Goal: Task Accomplishment & Management: Complete application form

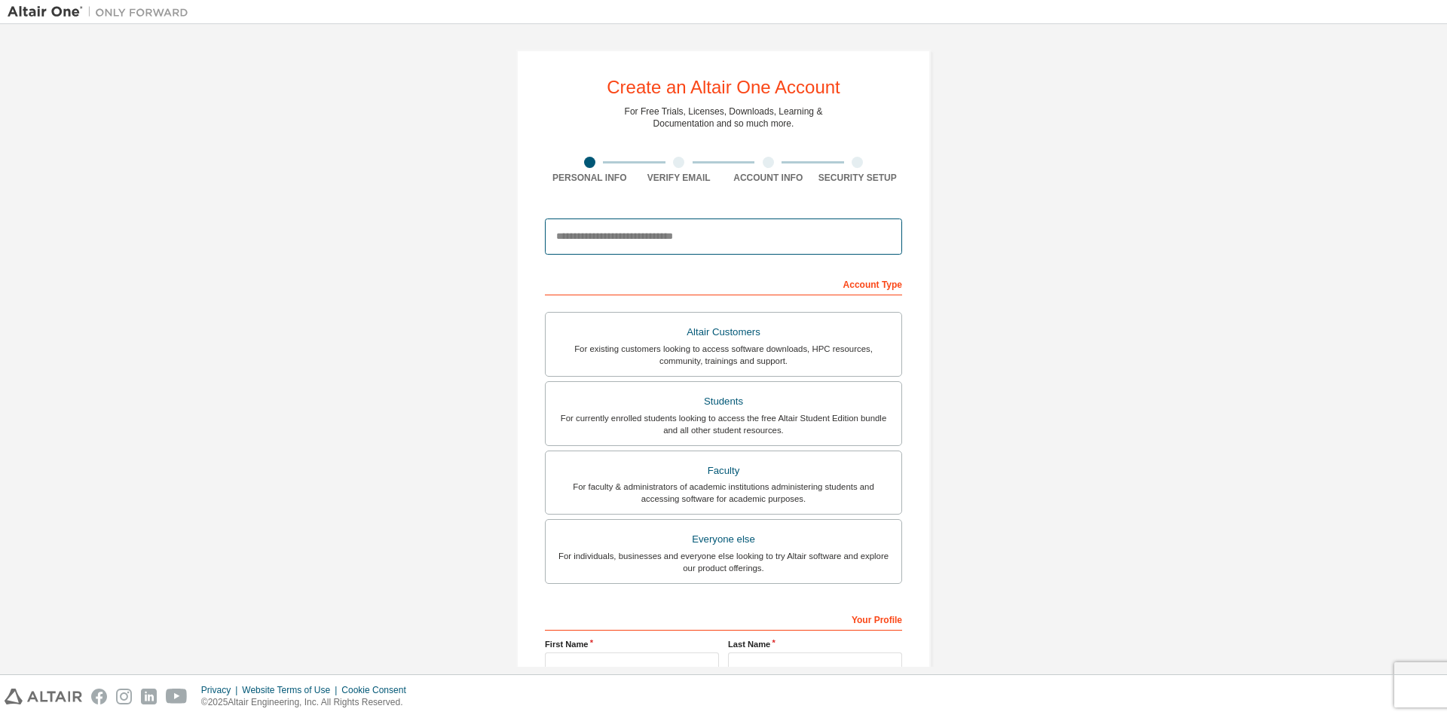
click at [710, 225] on input "email" at bounding box center [723, 236] width 357 height 36
type input "*"
click at [775, 258] on div at bounding box center [723, 236] width 357 height 51
click at [768, 237] on input "email" at bounding box center [723, 236] width 357 height 36
type input "*"
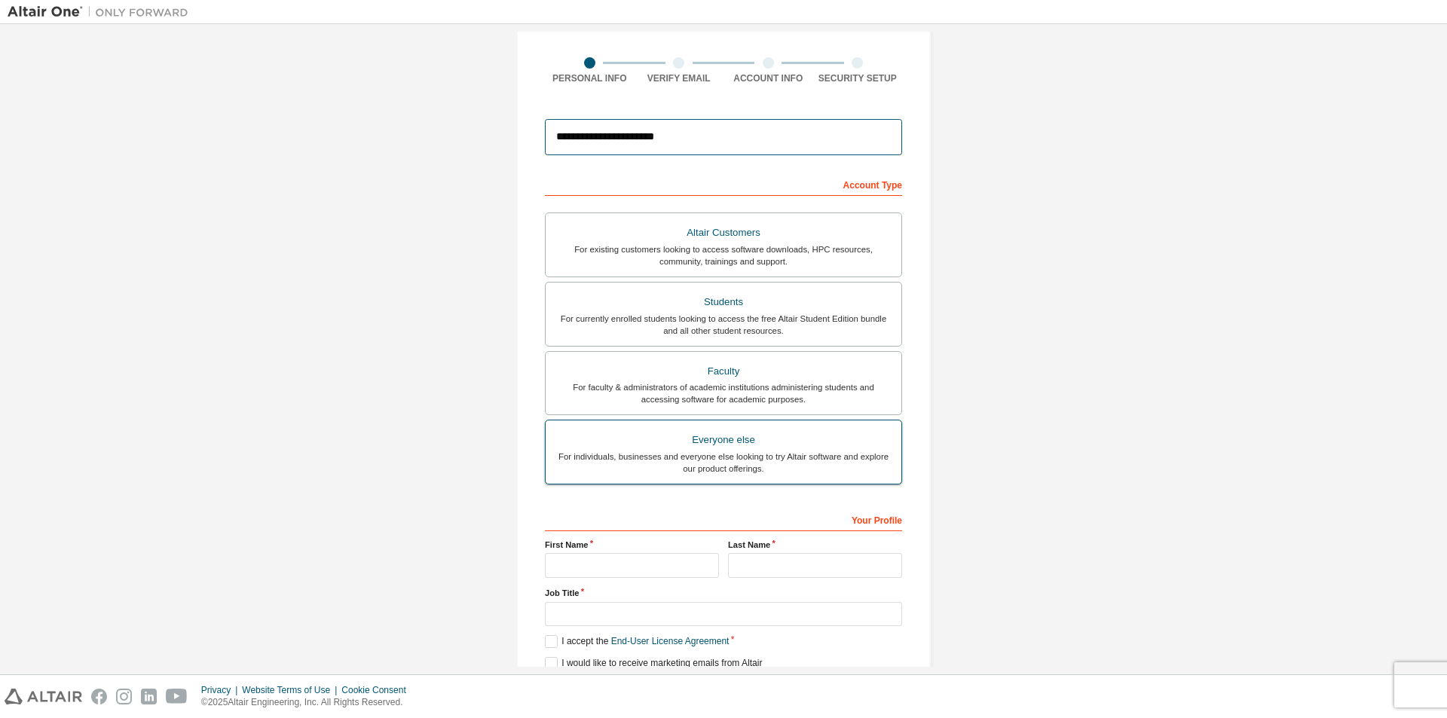
scroll to position [163, 0]
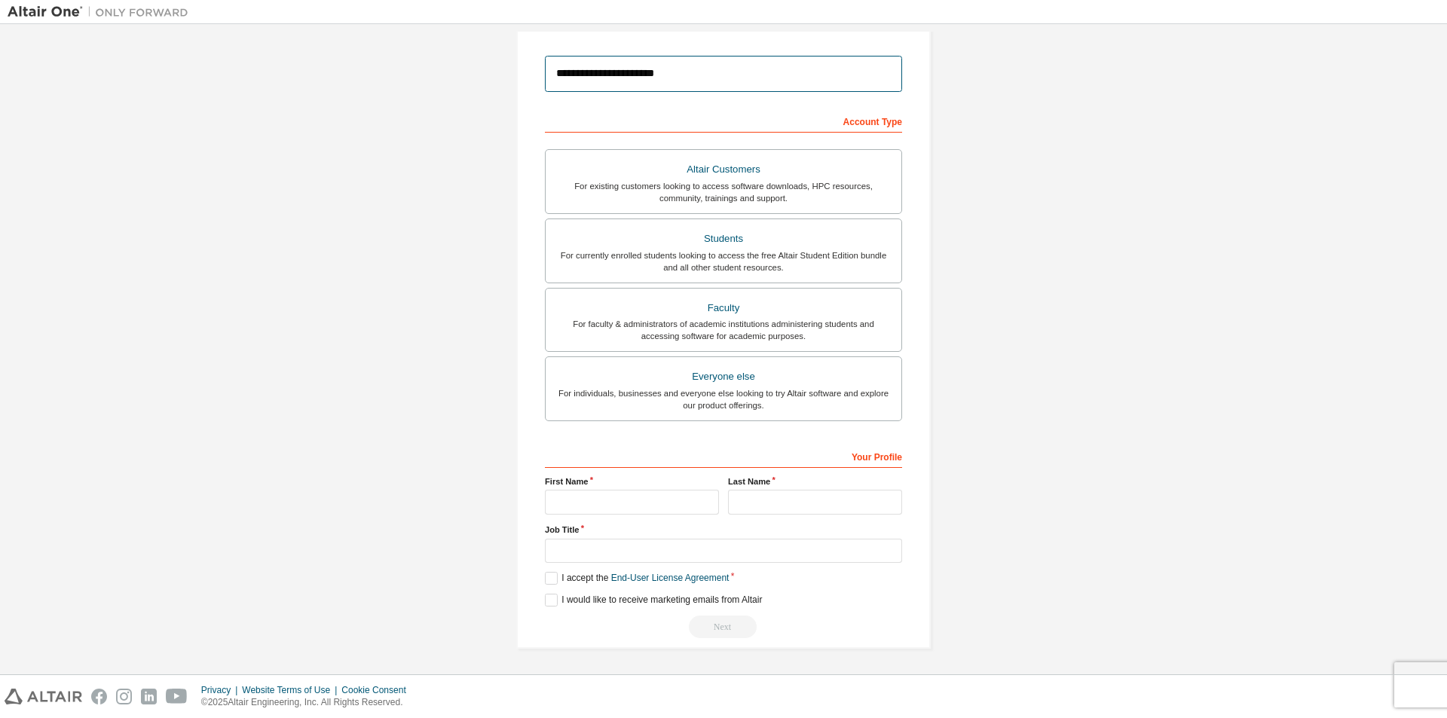
type input "**********"
click at [654, 498] on input "text" at bounding box center [632, 502] width 174 height 25
type input "*"
type input "******"
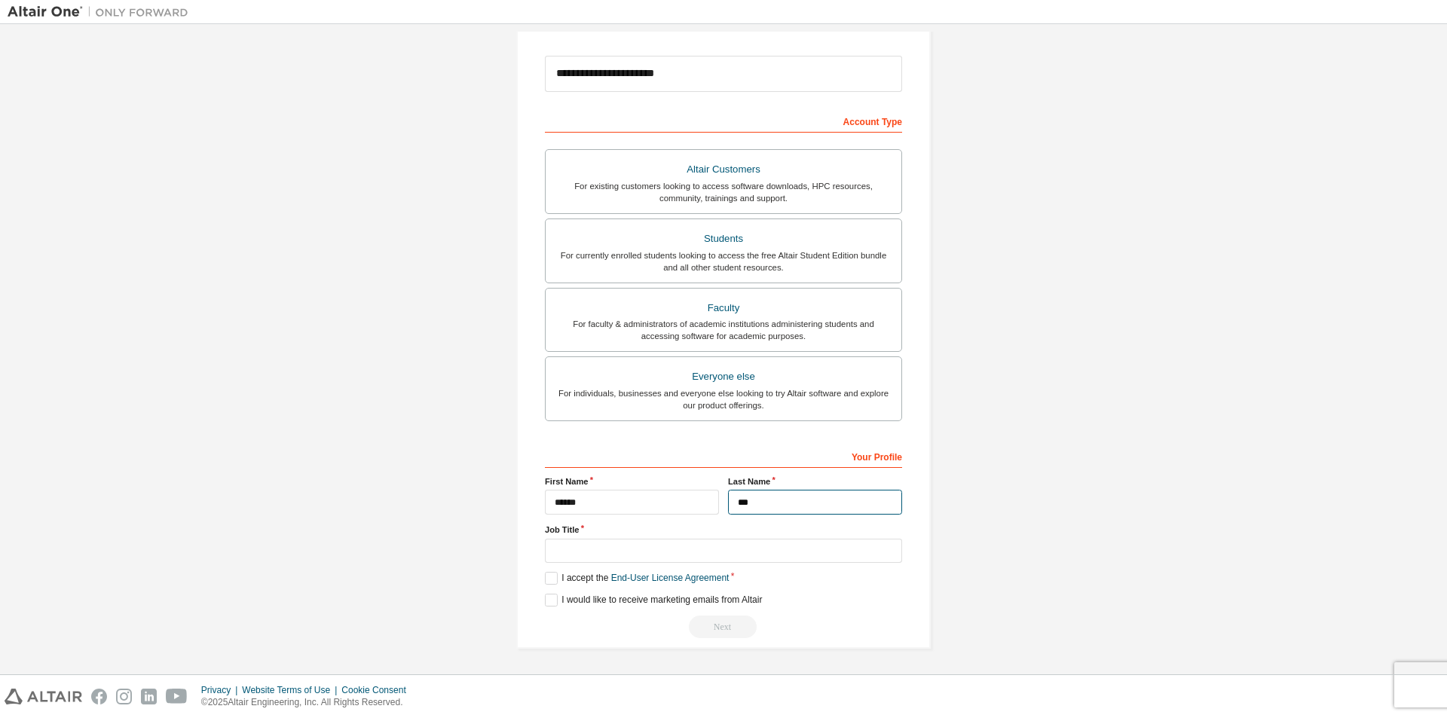
type input "***"
click at [696, 548] on input "text" at bounding box center [723, 551] width 357 height 25
type input "*******"
click at [556, 582] on label "I accept the End-User License Agreement" at bounding box center [637, 578] width 184 height 13
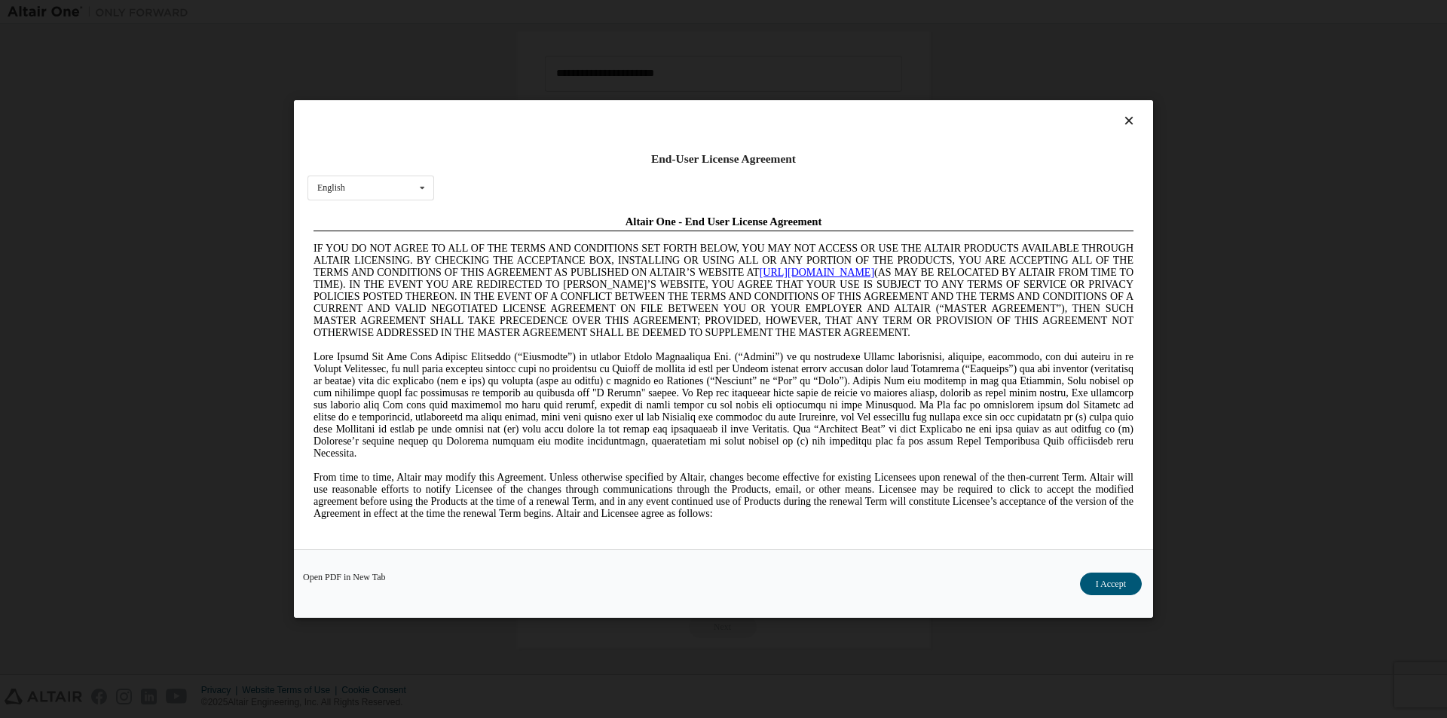
scroll to position [0, 0]
click at [1132, 590] on button "I Accept" at bounding box center [1111, 584] width 62 height 23
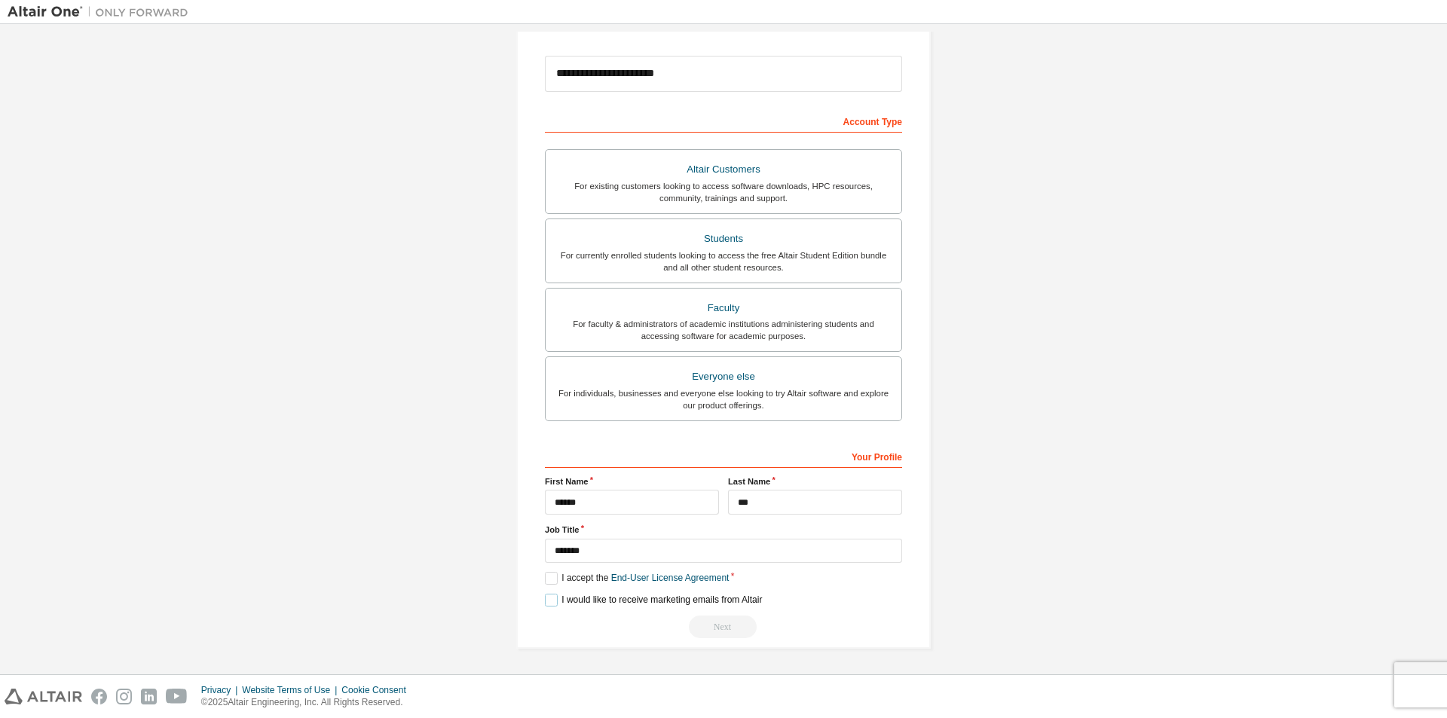
click at [549, 602] on label "I would like to receive marketing emails from Altair" at bounding box center [653, 600] width 217 height 13
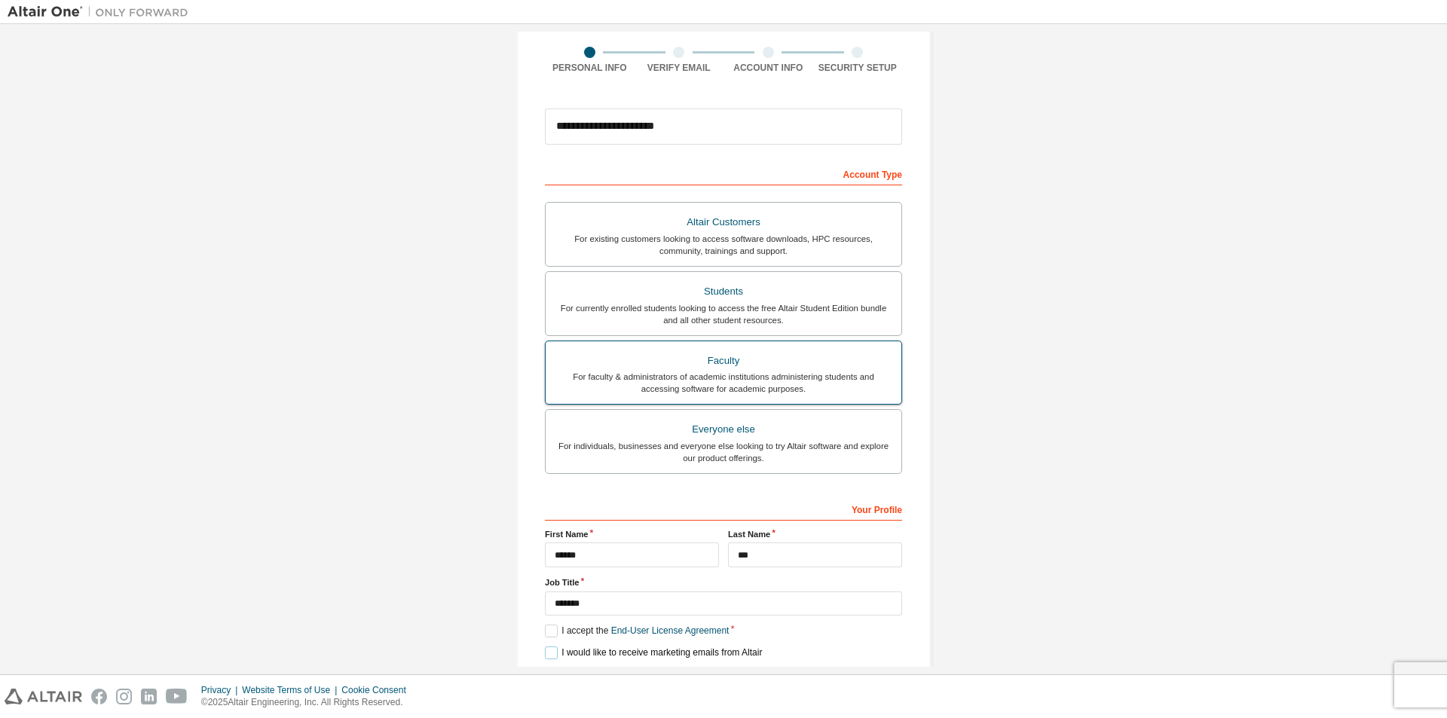
scroll to position [12, 0]
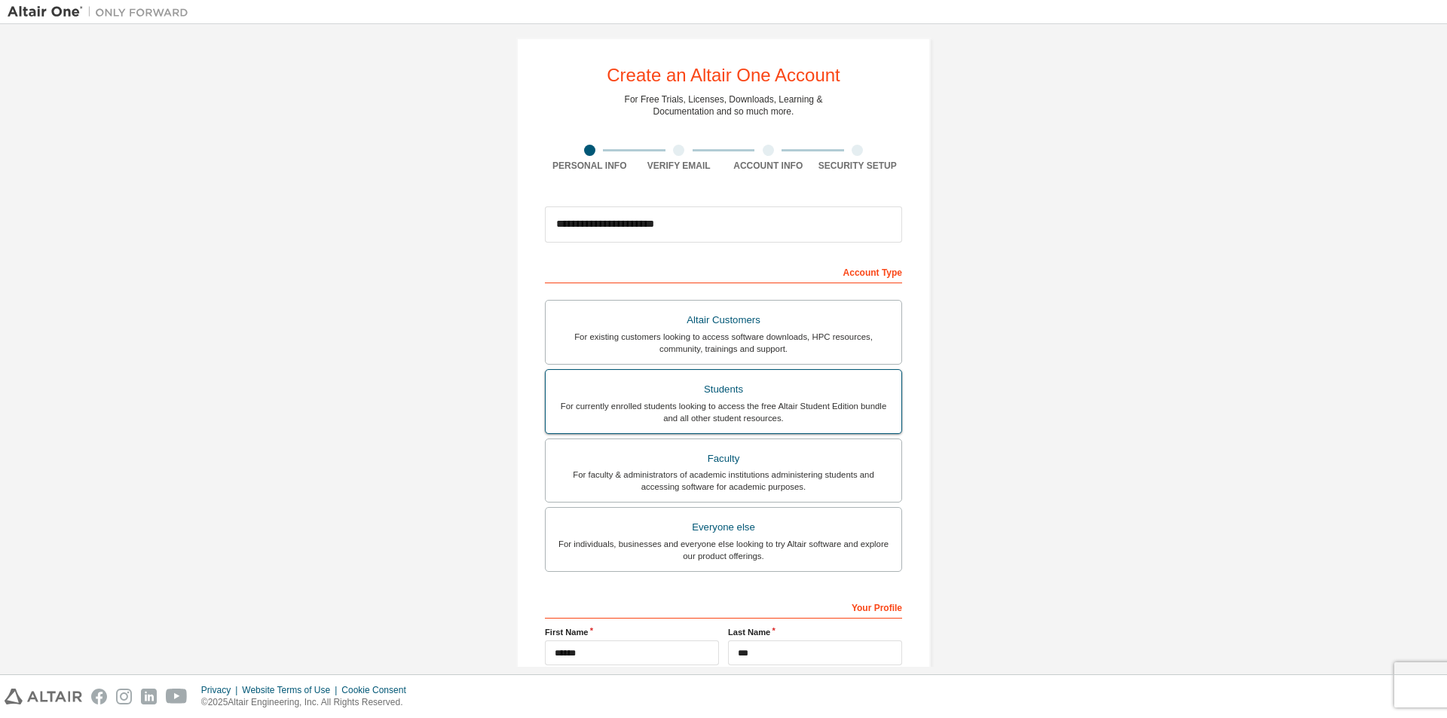
click at [812, 408] on div "For currently enrolled students looking to access the free Altair Student Editi…" at bounding box center [724, 412] width 338 height 24
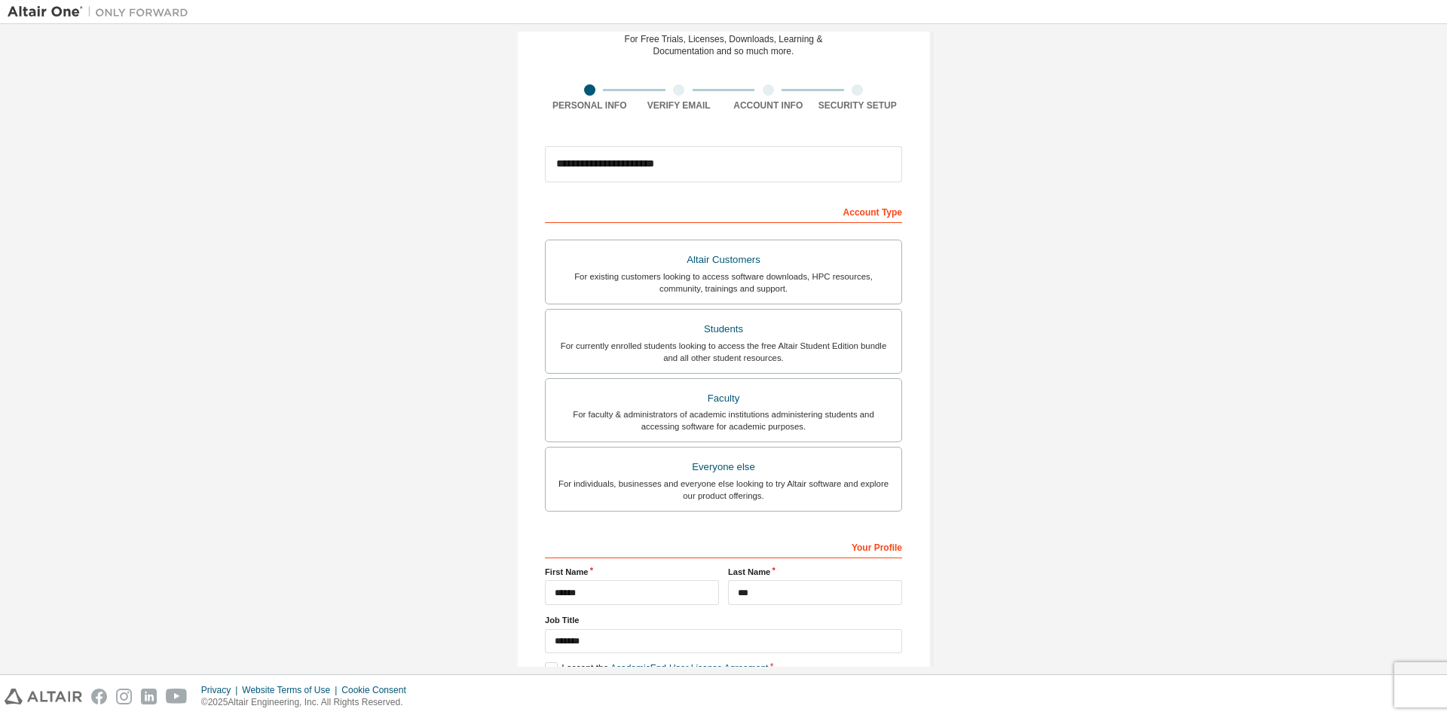
scroll to position [163, 0]
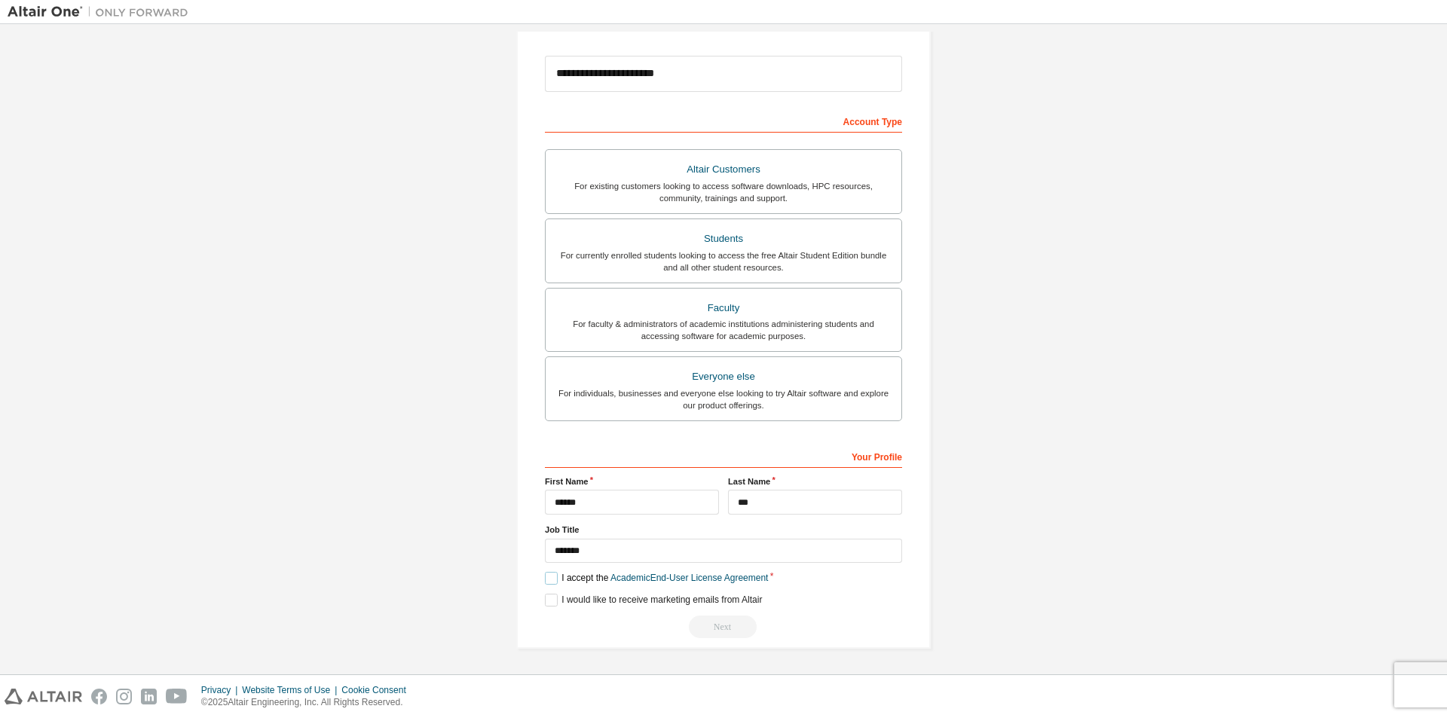
click at [552, 581] on label "I accept the Academic End-User License Agreement" at bounding box center [656, 578] width 223 height 13
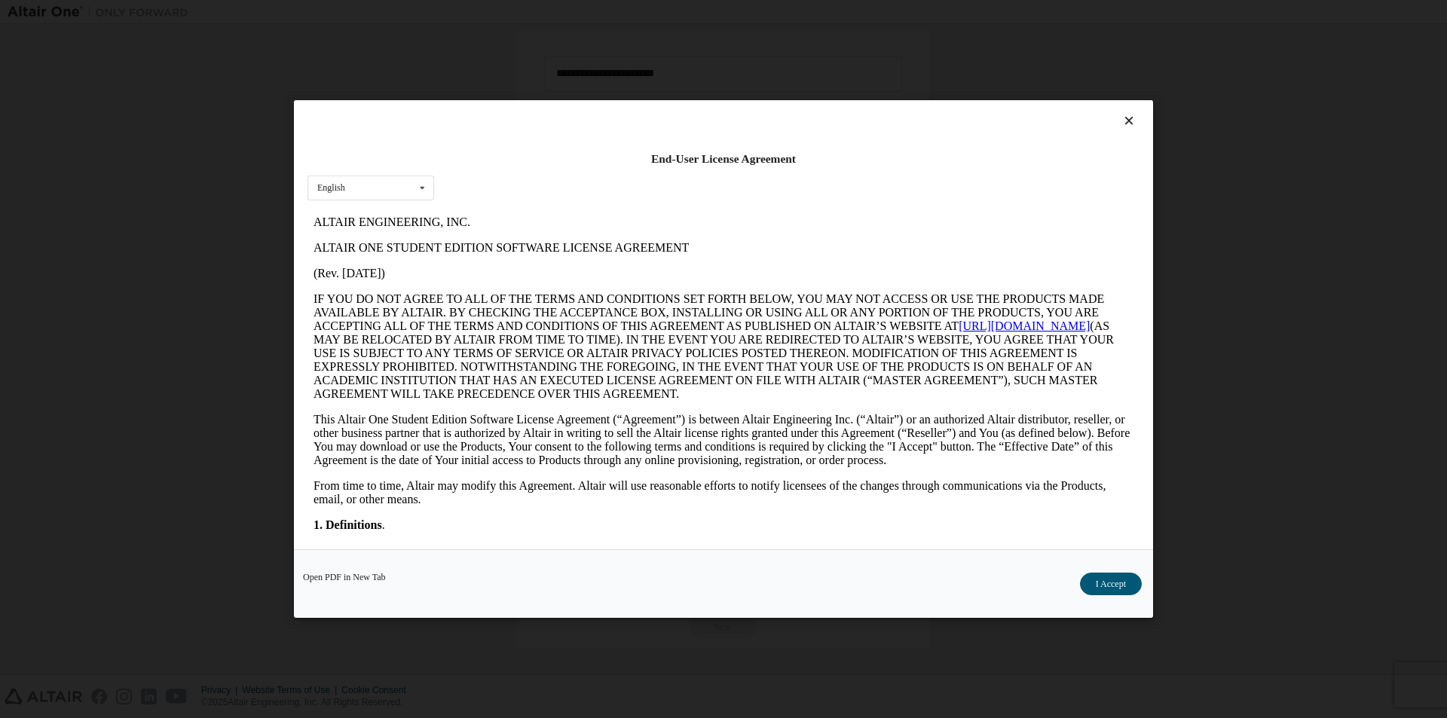
scroll to position [0, 0]
click at [1107, 591] on button "I Accept" at bounding box center [1111, 584] width 62 height 23
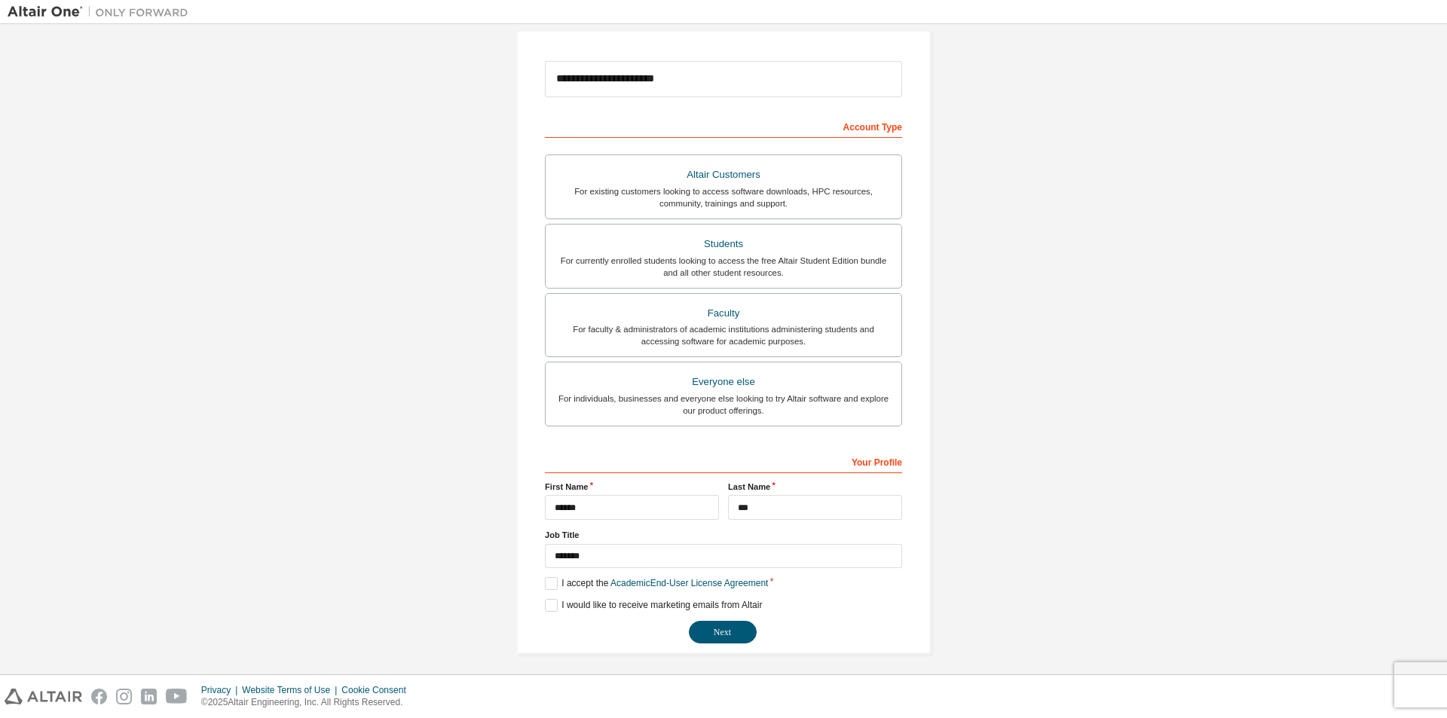
scroll to position [163, 0]
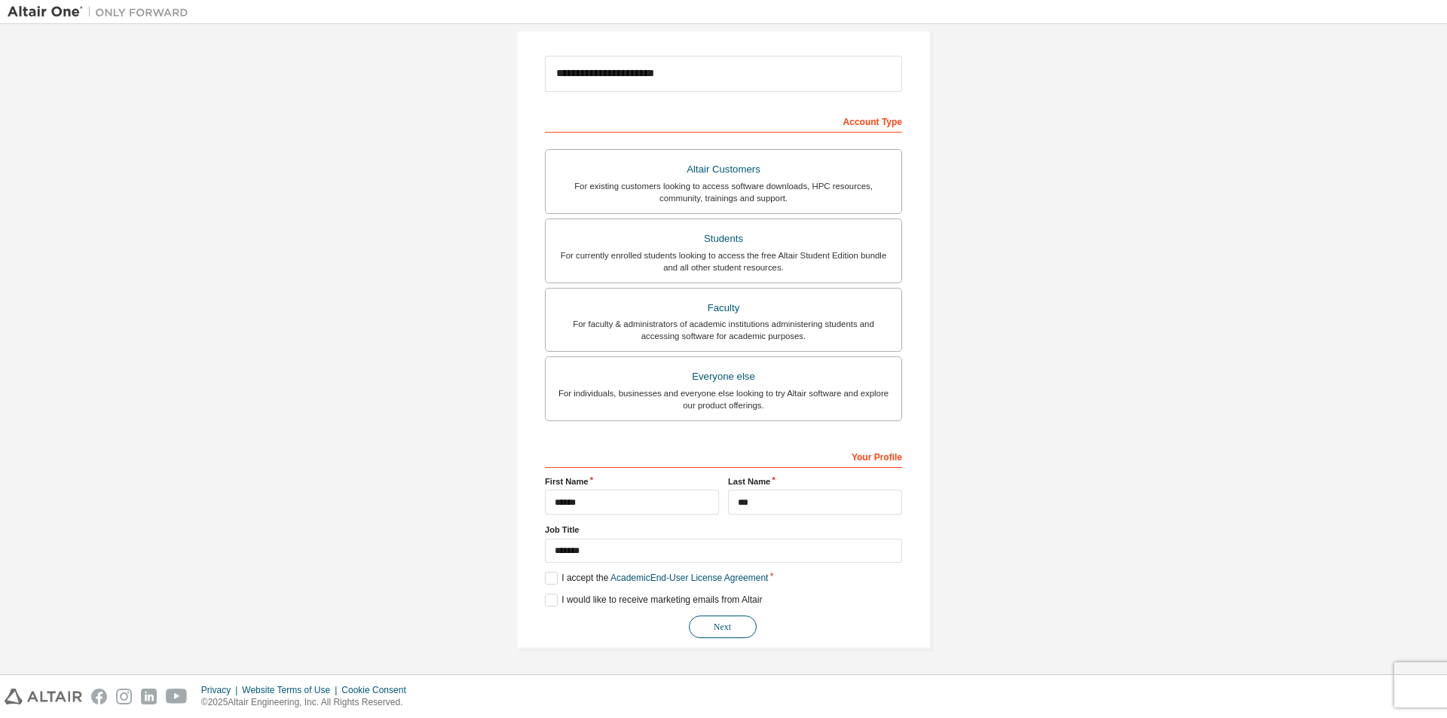
click at [727, 625] on button "Next" at bounding box center [723, 627] width 68 height 23
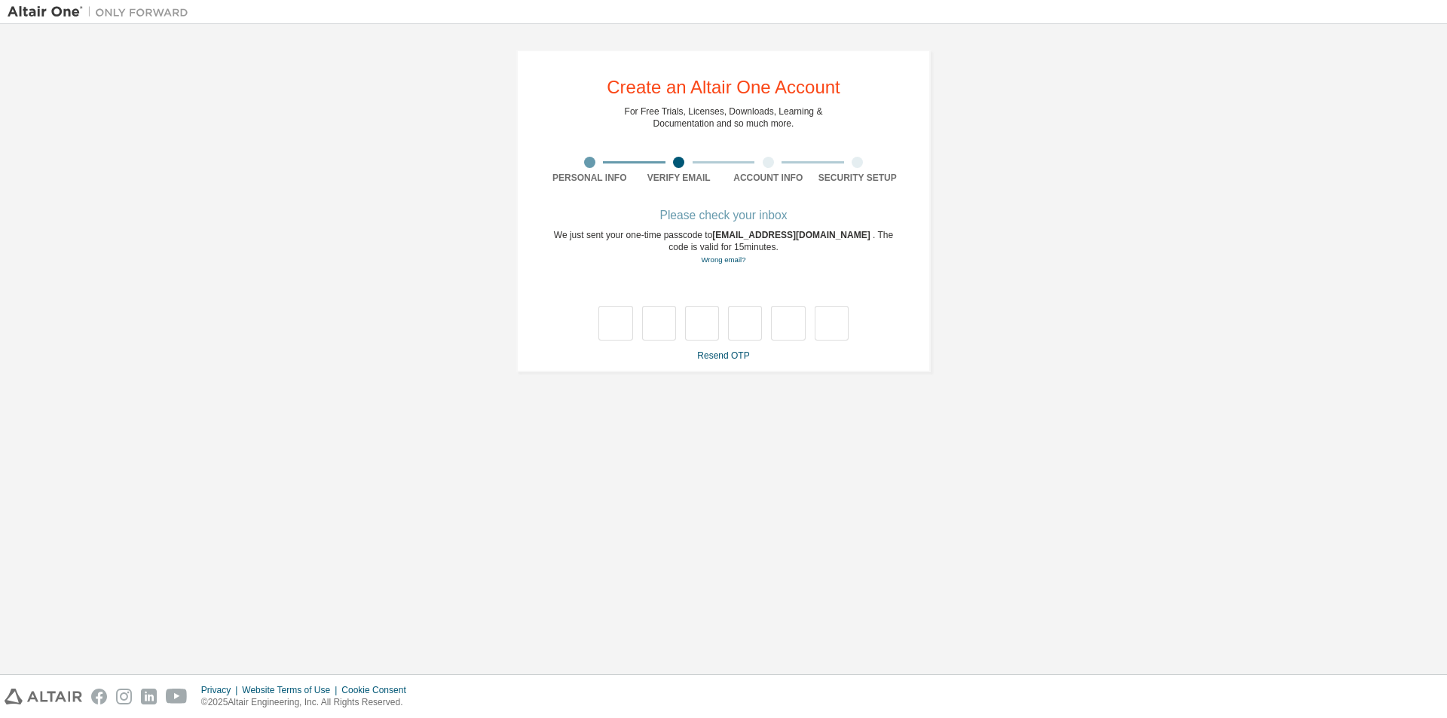
scroll to position [0, 0]
type input "*"
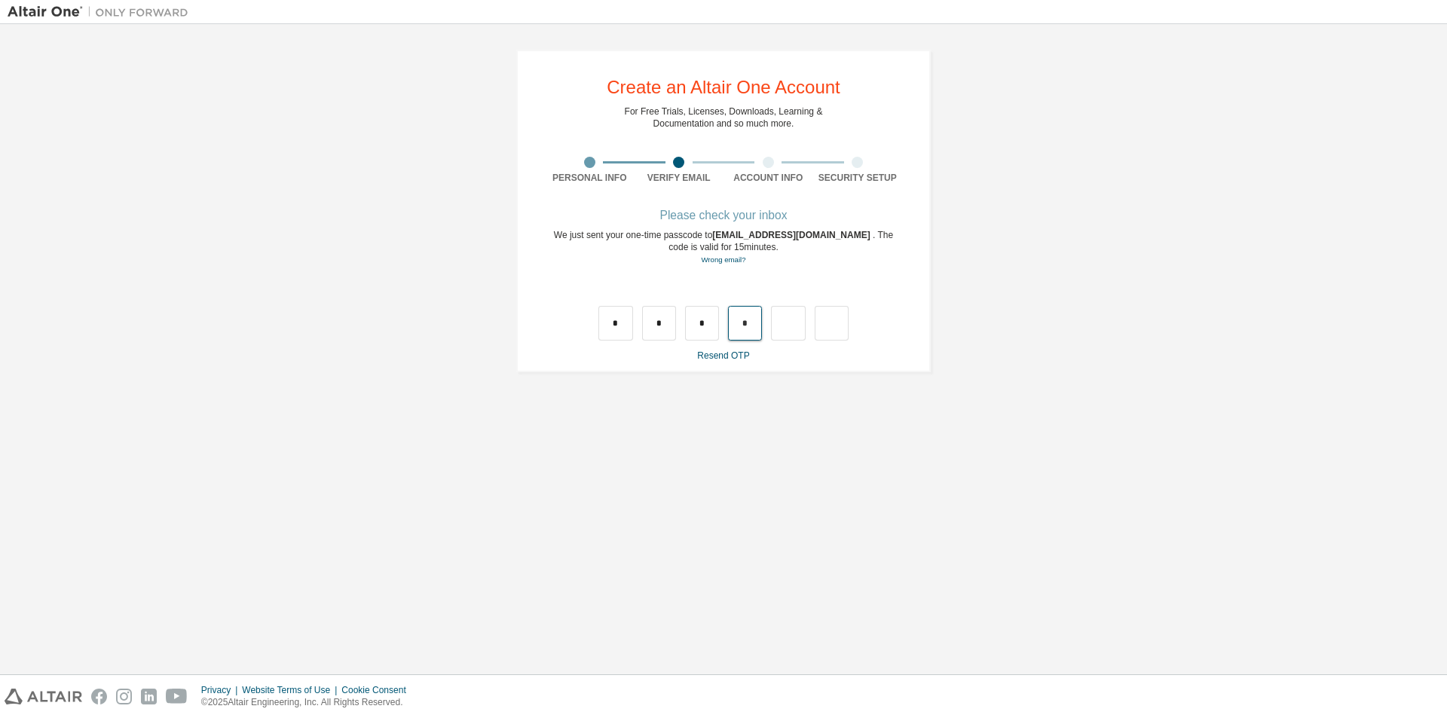
click at [739, 325] on input "*" at bounding box center [745, 323] width 34 height 35
click at [713, 328] on input "text" at bounding box center [702, 323] width 34 height 35
type input "*"
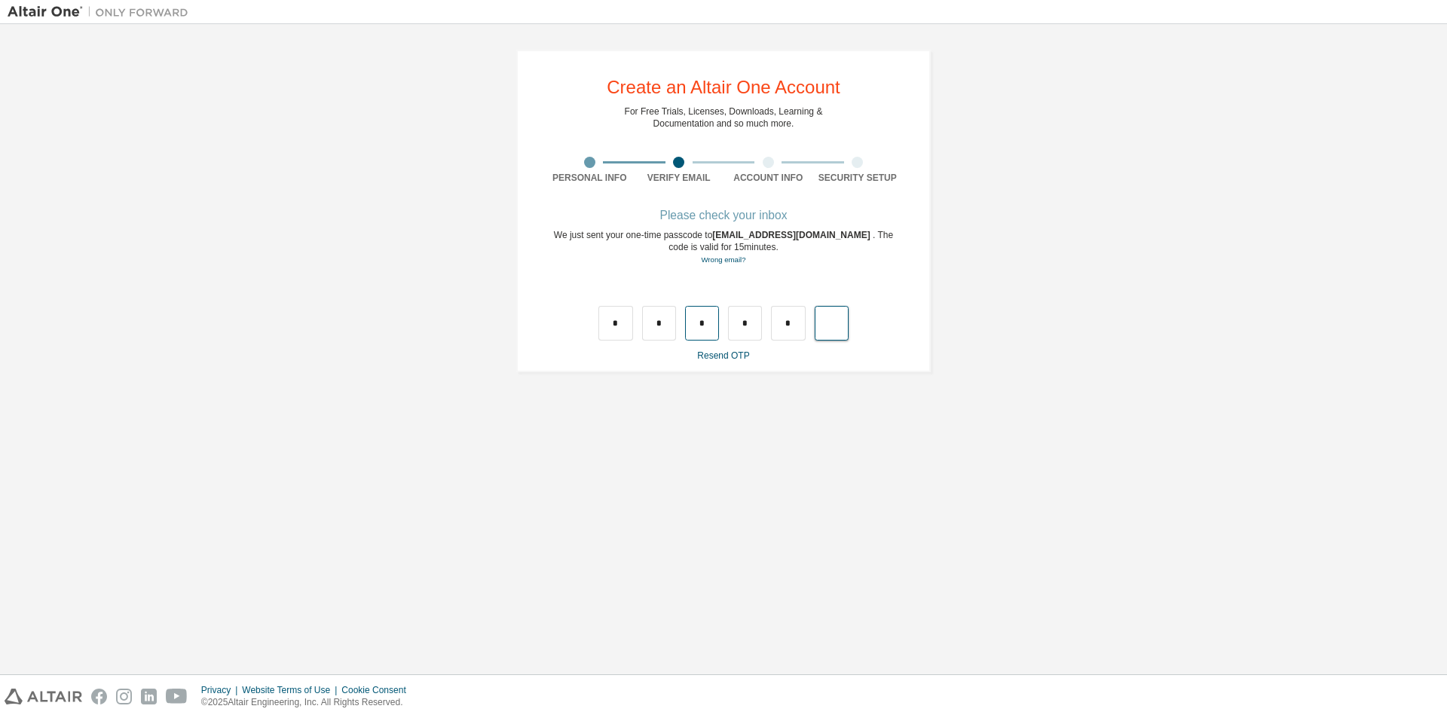
type input "*"
